Goal: Task Accomplishment & Management: Manage account settings

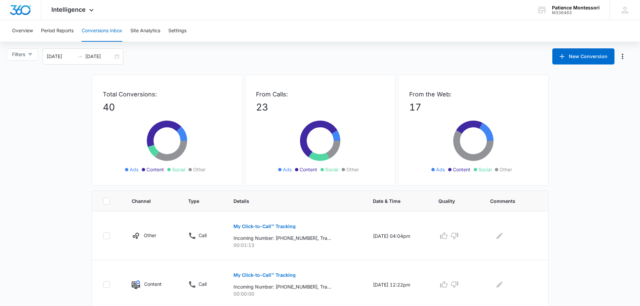
click at [110, 28] on button "Conversions Inbox" at bounding box center [102, 30] width 41 height 21
click at [24, 28] on button "Overview" at bounding box center [22, 30] width 21 height 21
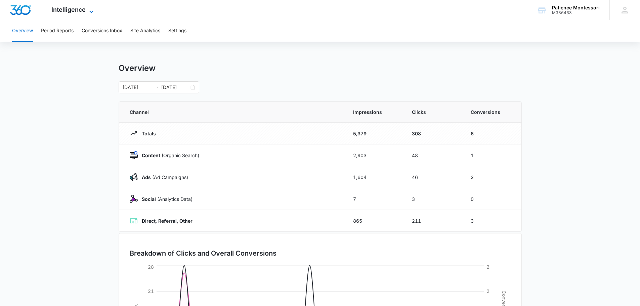
click at [91, 11] on icon at bounding box center [91, 12] width 8 height 8
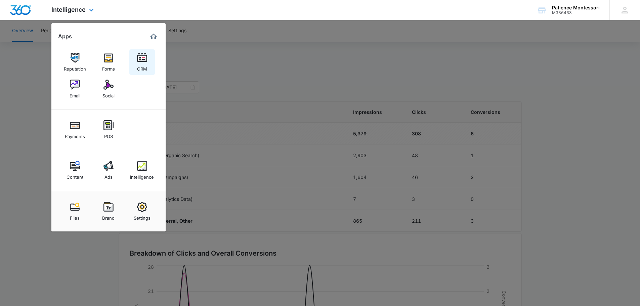
click at [143, 56] on img at bounding box center [142, 58] width 10 height 10
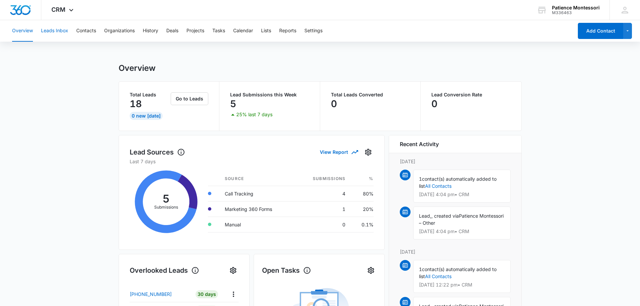
click at [60, 31] on button "Leads Inbox" at bounding box center [54, 30] width 27 height 21
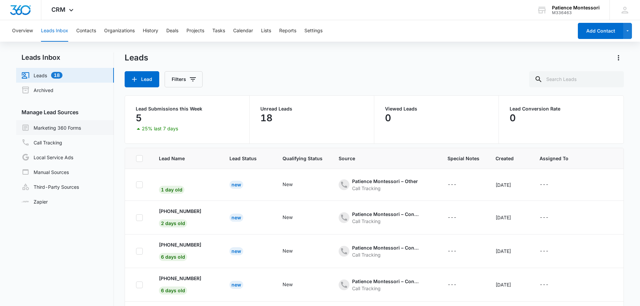
click at [63, 128] on link "Marketing 360 Forms" at bounding box center [50, 128] width 59 height 8
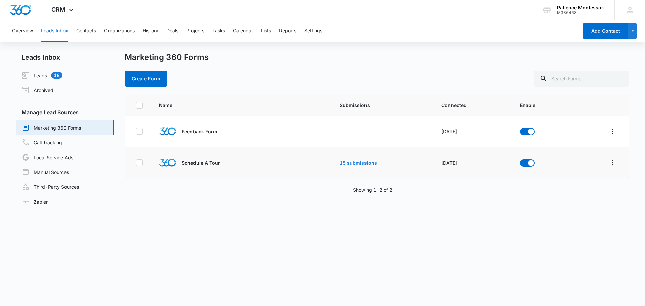
click at [344, 162] on link "15 submissions" at bounding box center [358, 163] width 37 height 6
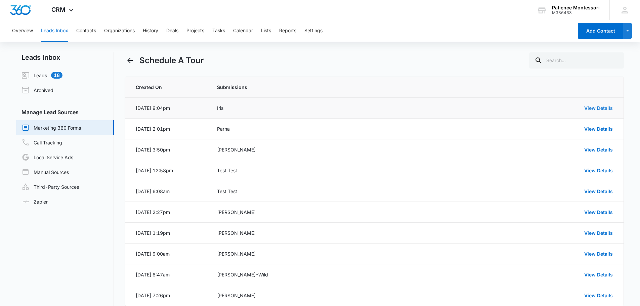
click at [592, 106] on link "View Details" at bounding box center [598, 108] width 29 height 6
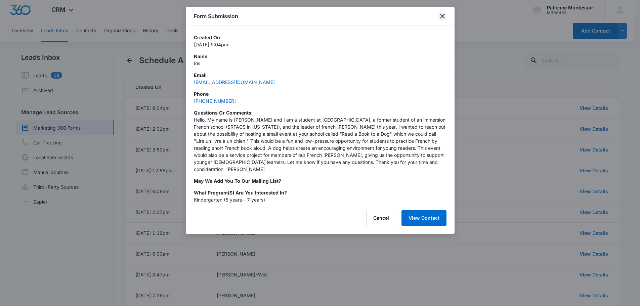
click at [443, 12] on icon "close" at bounding box center [442, 16] width 8 height 8
